Goal: Information Seeking & Learning: Learn about a topic

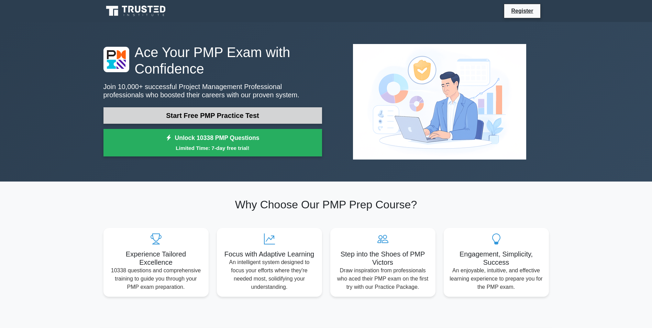
click at [225, 118] on link "Start Free PMP Practice Test" at bounding box center [212, 115] width 218 height 16
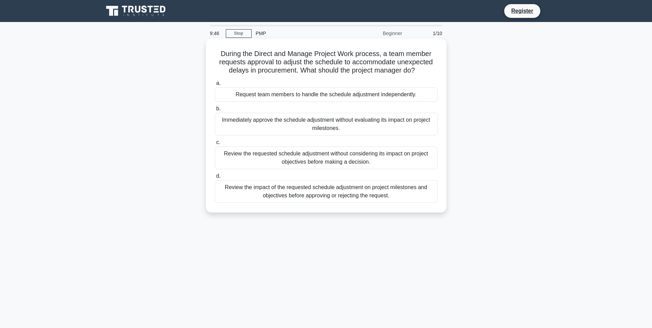
click at [258, 199] on div "Review the impact of the requested schedule adjustment on project milestones an…" at bounding box center [326, 191] width 223 height 23
click at [215, 178] on input "d. Review the impact of the requested schedule adjustment on project milestones…" at bounding box center [215, 176] width 0 height 4
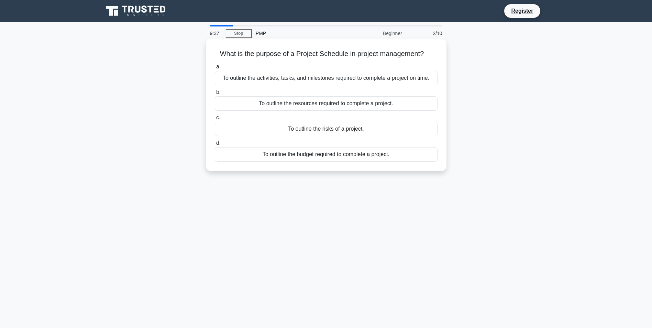
click at [275, 76] on div "To outline the activities, tasks, and milestones required to complete a project…" at bounding box center [326, 78] width 223 height 14
click at [215, 69] on input "a. To outline the activities, tasks, and milestones required to complete a proj…" at bounding box center [215, 67] width 0 height 4
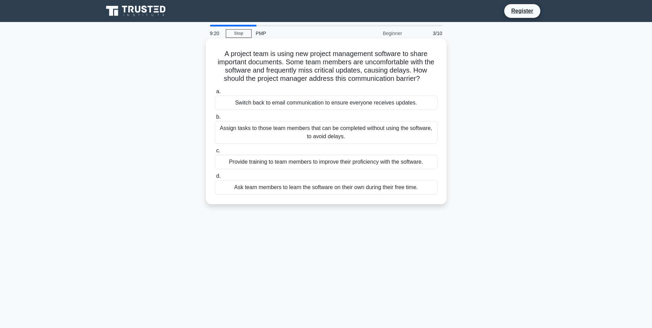
click at [279, 162] on div "Provide training to team members to improve their proficiency with the software." at bounding box center [326, 162] width 223 height 14
click at [215, 153] on input "c. Provide training to team members to improve their proficiency with the softw…" at bounding box center [215, 150] width 0 height 4
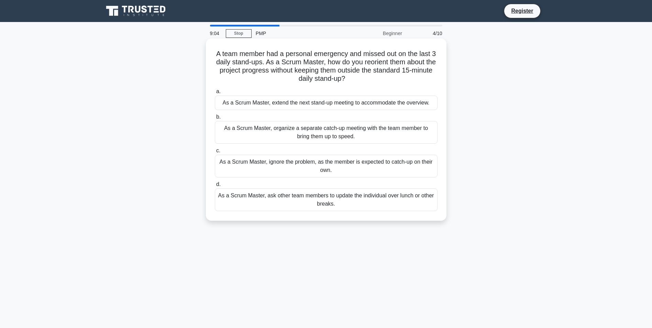
click at [258, 133] on div "As a Scrum Master, organize a separate catch-up meeting with the team member to…" at bounding box center [326, 132] width 223 height 23
click at [215, 119] on input "b. As a Scrum Master, organize a separate catch-up meeting with the team member…" at bounding box center [215, 117] width 0 height 4
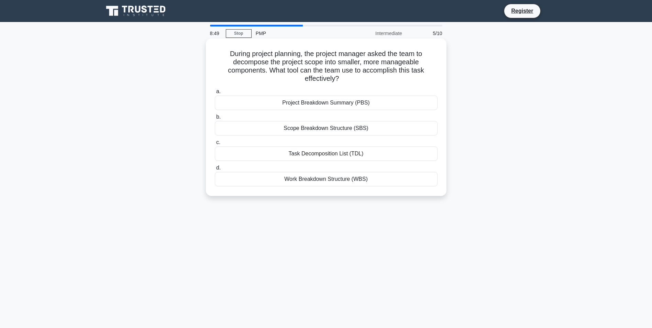
click at [253, 178] on div "Work Breakdown Structure (WBS)" at bounding box center [326, 179] width 223 height 14
click at [215, 170] on input "d. Work Breakdown Structure (WBS)" at bounding box center [215, 168] width 0 height 4
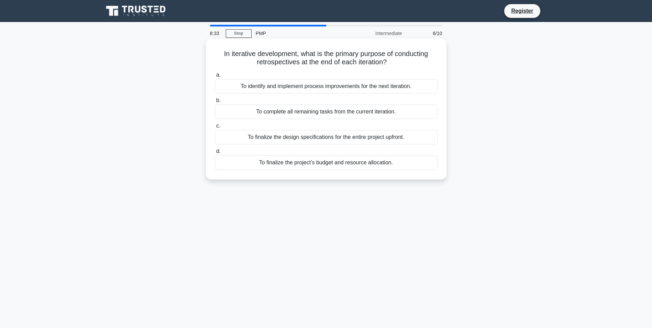
click at [256, 88] on div "To identify and implement process improvements for the next iteration." at bounding box center [326, 86] width 223 height 14
click at [215, 77] on input "a. To identify and implement process improvements for the next iteration." at bounding box center [215, 75] width 0 height 4
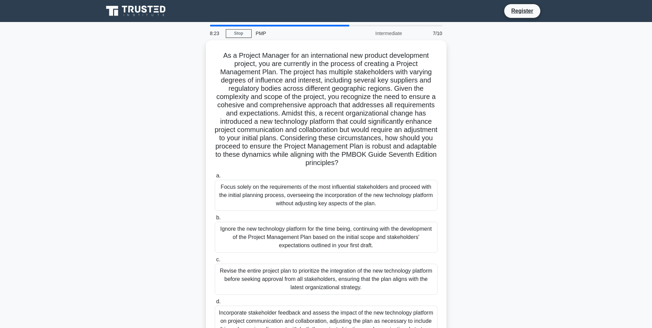
scroll to position [43, 0]
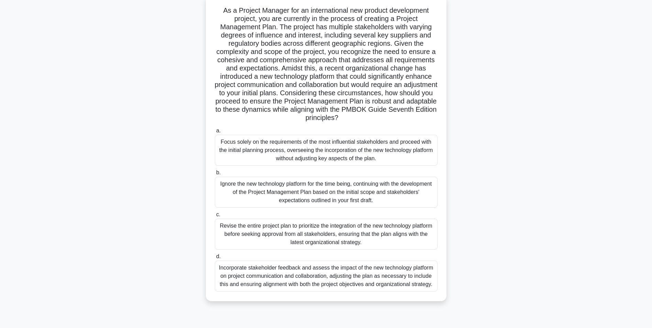
click at [243, 281] on div "Incorporate stakeholder feedback and assess the impact of the new technology pl…" at bounding box center [326, 275] width 223 height 31
click at [215, 259] on input "d. Incorporate stakeholder feedback and assess the impact of the new technology…" at bounding box center [215, 256] width 0 height 4
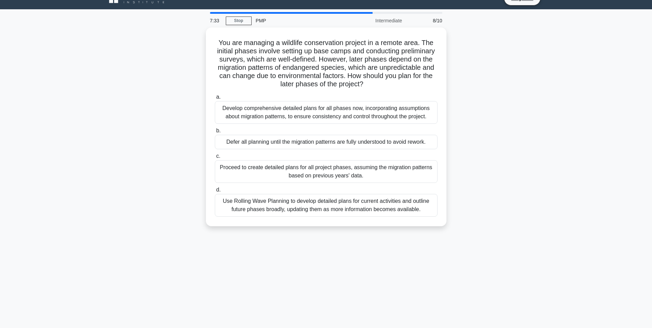
scroll to position [0, 0]
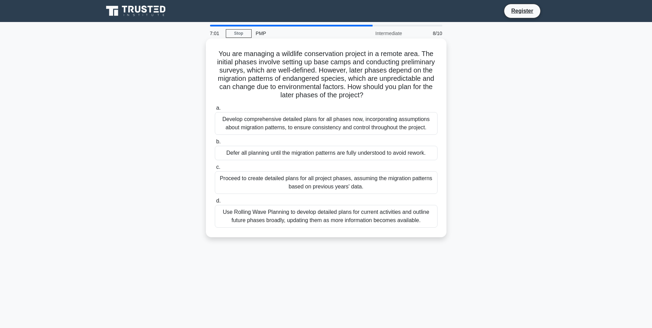
click at [262, 218] on div "Use Rolling Wave Planning to develop detailed plans for current activities and …" at bounding box center [326, 216] width 223 height 23
click at [215, 203] on input "d. Use Rolling Wave Planning to develop detailed plans for current activities a…" at bounding box center [215, 201] width 0 height 4
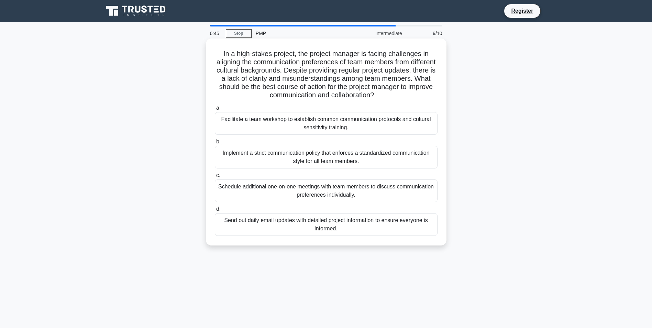
click at [262, 127] on div "Facilitate a team workshop to establish common communication protocols and cult…" at bounding box center [326, 123] width 223 height 23
click at [215, 110] on input "a. Facilitate a team workshop to establish common communication protocols and c…" at bounding box center [215, 108] width 0 height 4
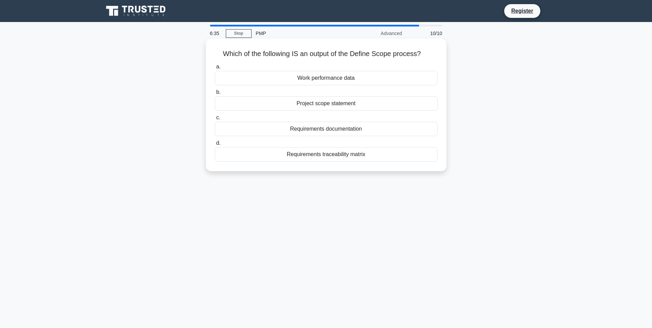
click at [268, 159] on div "Requirements traceability matrix" at bounding box center [326, 154] width 223 height 14
click at [215, 145] on input "d. Requirements traceability matrix" at bounding box center [215, 143] width 0 height 4
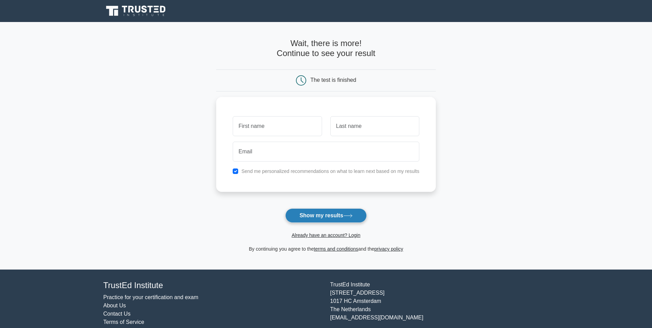
click at [330, 218] on button "Show my results" at bounding box center [325, 215] width 81 height 14
click at [236, 168] on input "checkbox" at bounding box center [235, 169] width 5 height 5
checkbox input "false"
click at [271, 122] on input "text" at bounding box center [277, 124] width 89 height 20
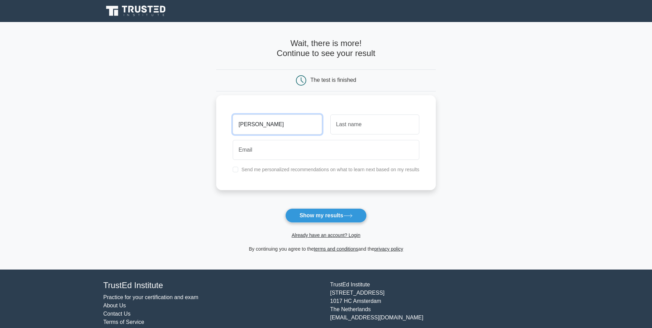
type input "[PERSON_NAME]"
type input "Hicks"
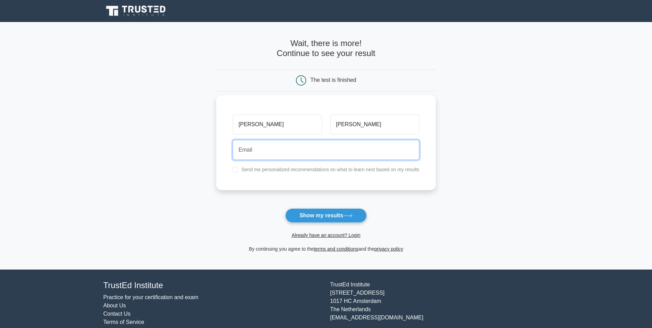
click at [284, 154] on input "email" at bounding box center [326, 150] width 187 height 20
type input "lorilynh1219@gmail.com"
click at [285, 208] on button "Show my results" at bounding box center [325, 215] width 81 height 14
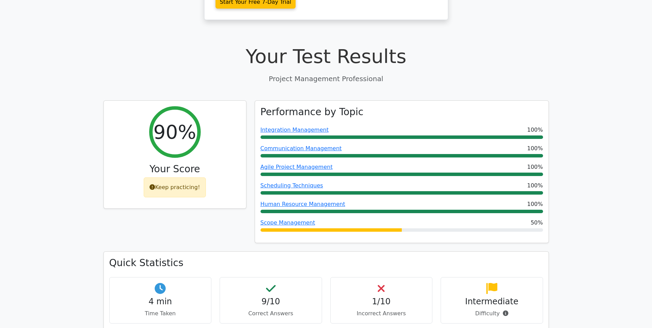
scroll to position [229, 0]
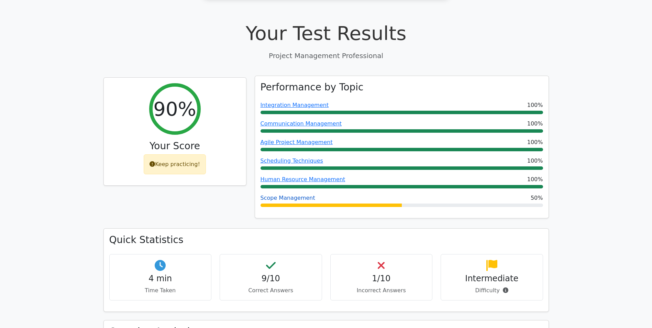
click at [287, 194] on link "Scope Management" at bounding box center [287, 197] width 55 height 7
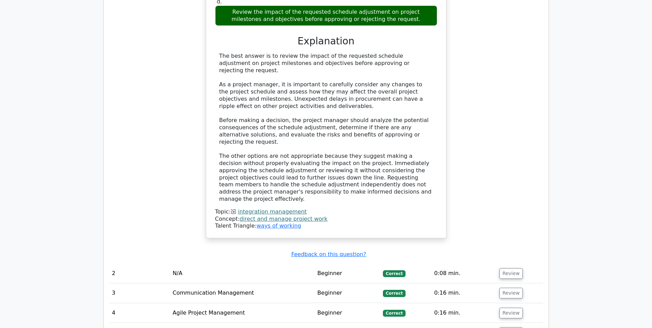
scroll to position [973, 0]
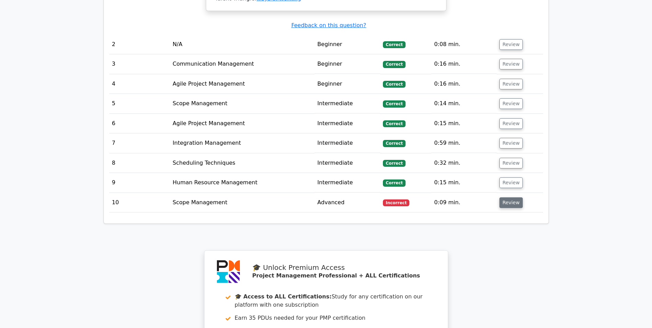
click at [507, 197] on button "Review" at bounding box center [510, 202] width 23 height 11
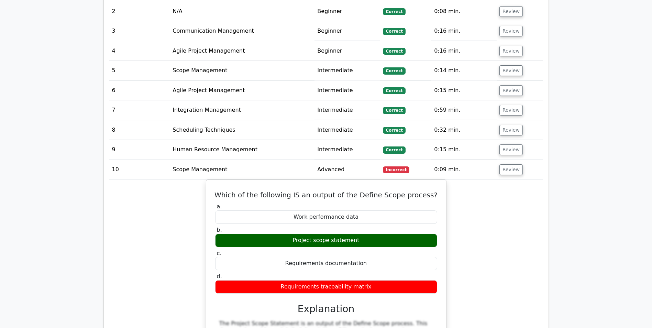
scroll to position [1031, 0]
